Goal: Find specific page/section: Find specific page/section

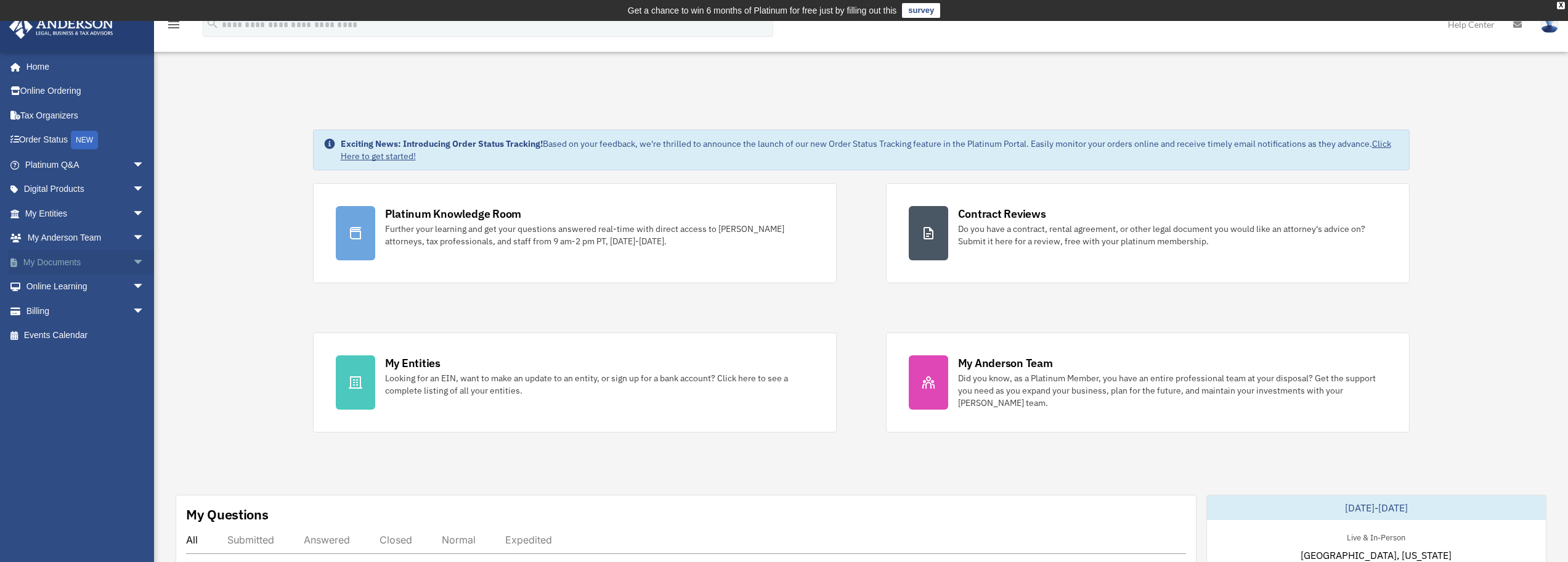
click at [109, 269] on link "My Documents arrow_drop_down" at bounding box center [85, 261] width 154 height 24
click at [133, 261] on span "arrow_drop_down" at bounding box center [145, 262] width 24 height 25
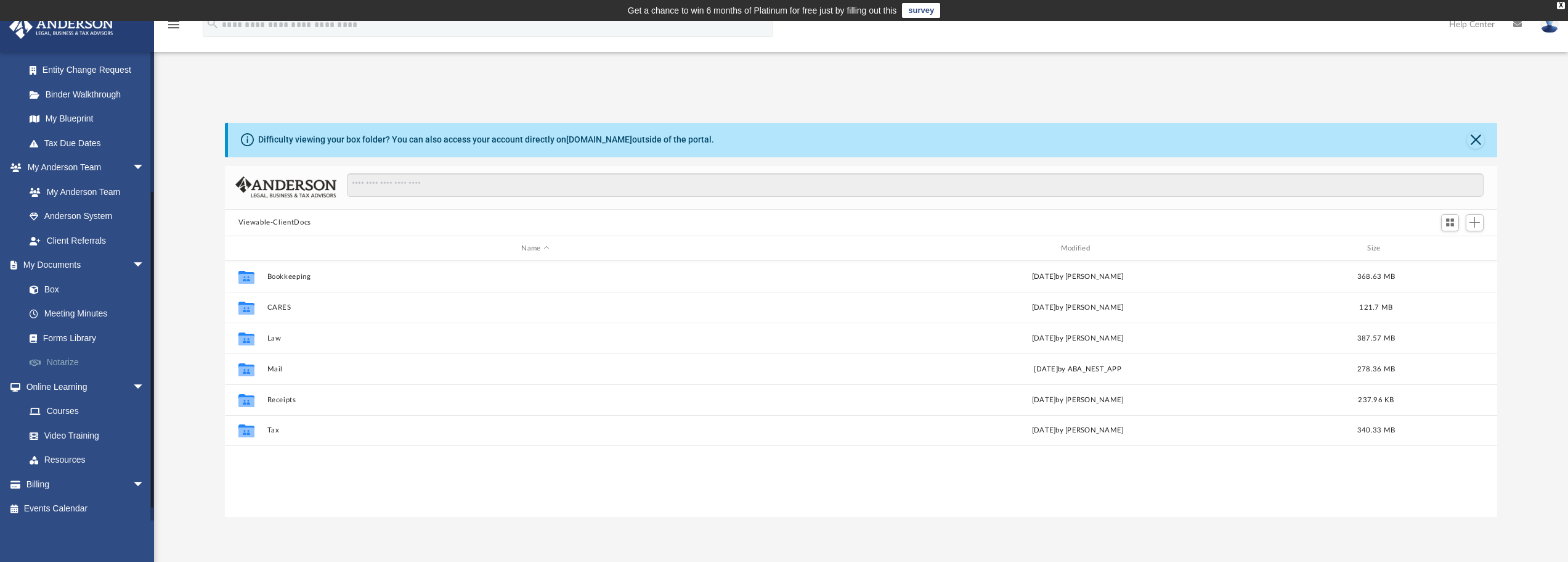
scroll to position [219, 0]
click at [96, 309] on link "Meeting Minutes" at bounding box center [90, 310] width 147 height 24
